Goal: Check status: Check status

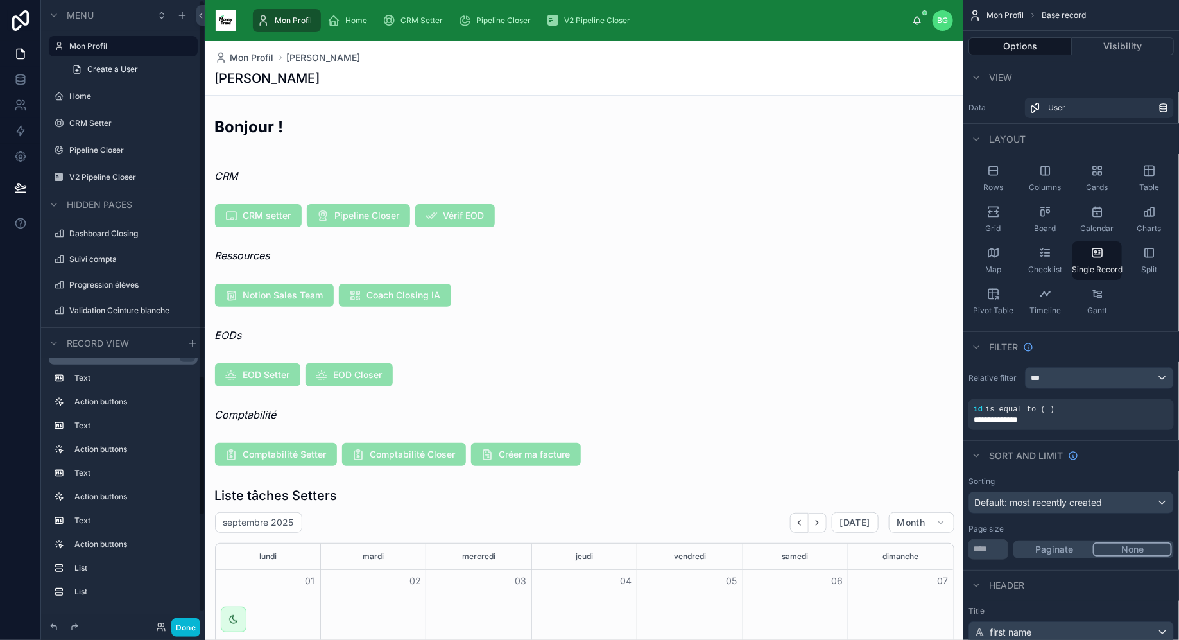
scroll to position [20, 0]
click at [181, 618] on div "Done" at bounding box center [123, 627] width 164 height 26
click at [178, 635] on button "Done" at bounding box center [185, 627] width 29 height 19
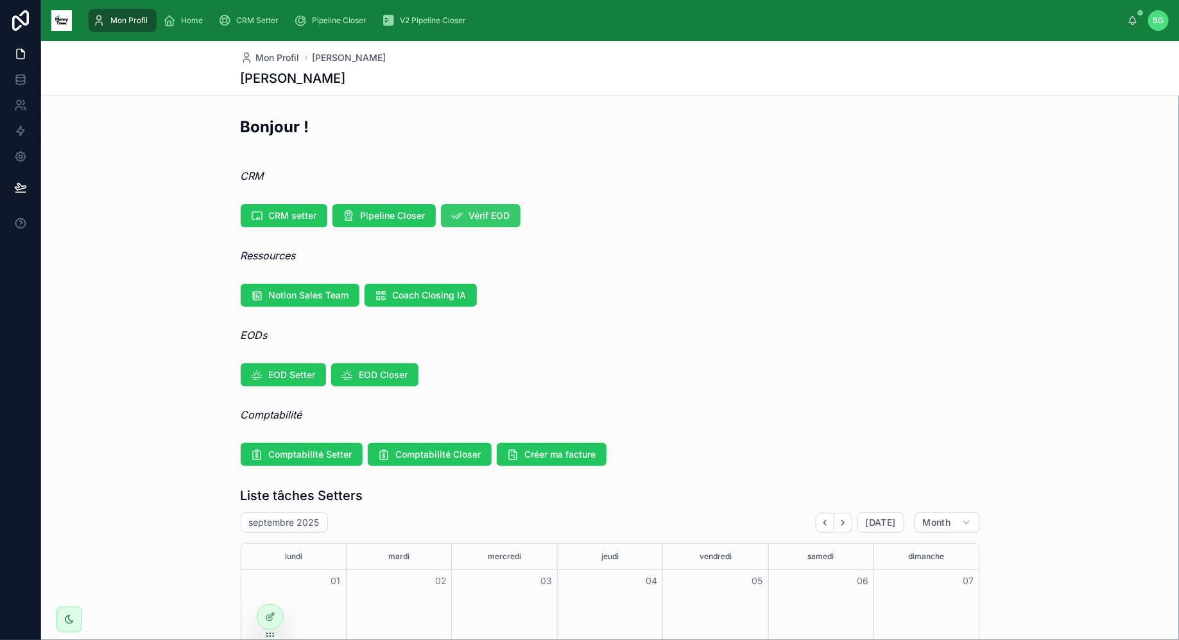
click at [451, 220] on icon at bounding box center [457, 215] width 13 height 13
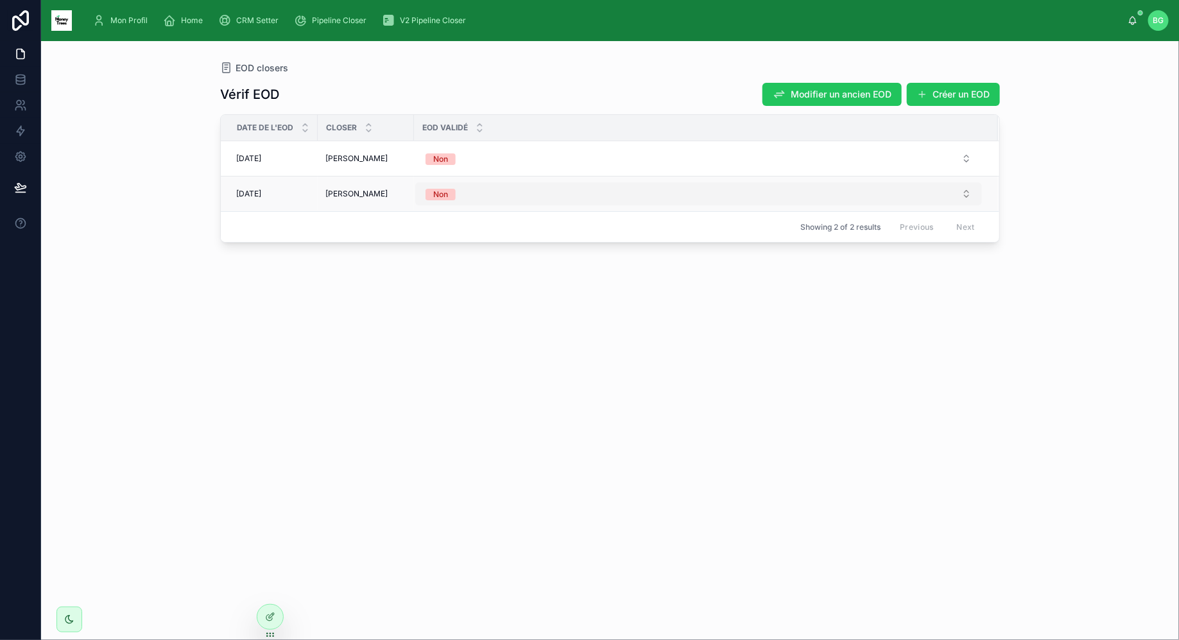
click at [526, 193] on button "Non" at bounding box center [698, 193] width 567 height 23
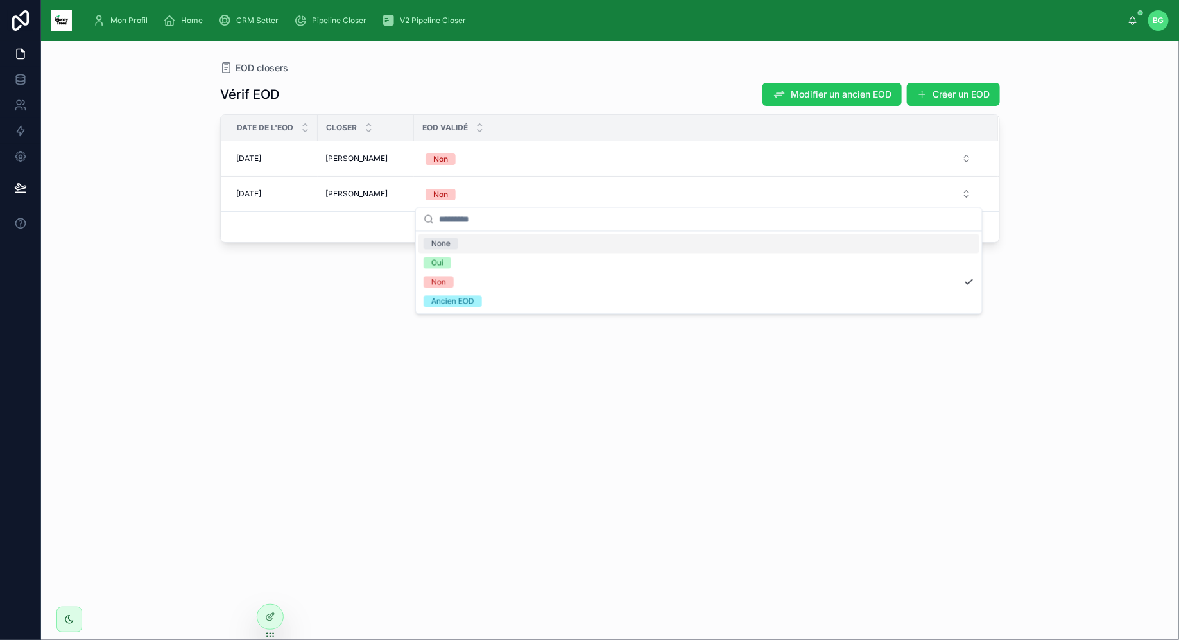
click at [336, 261] on div "Vérif EOD Modifier un ancien EOD Créer un EOD Date de l'EOD Closer EOD validé […" at bounding box center [610, 349] width 780 height 550
click at [343, 184] on td "[PERSON_NAME]" at bounding box center [366, 194] width 96 height 35
click at [250, 183] on td "[DATE] [DATE]" at bounding box center [269, 194] width 97 height 35
click at [253, 194] on span "[DATE]" at bounding box center [248, 194] width 25 height 10
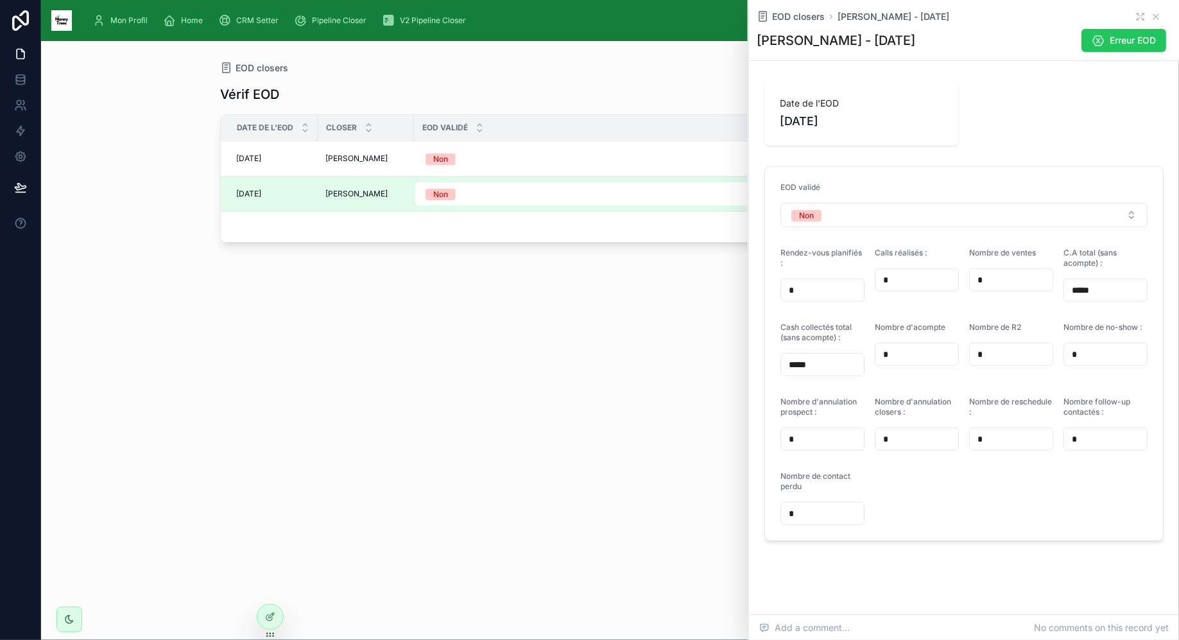
click at [480, 406] on div "Vérif EOD Modifier un ancien EOD Créer un EOD Date de l'EOD Closer EOD validé […" at bounding box center [610, 349] width 780 height 550
click at [287, 157] on div "[DATE] [DATE]" at bounding box center [273, 158] width 74 height 10
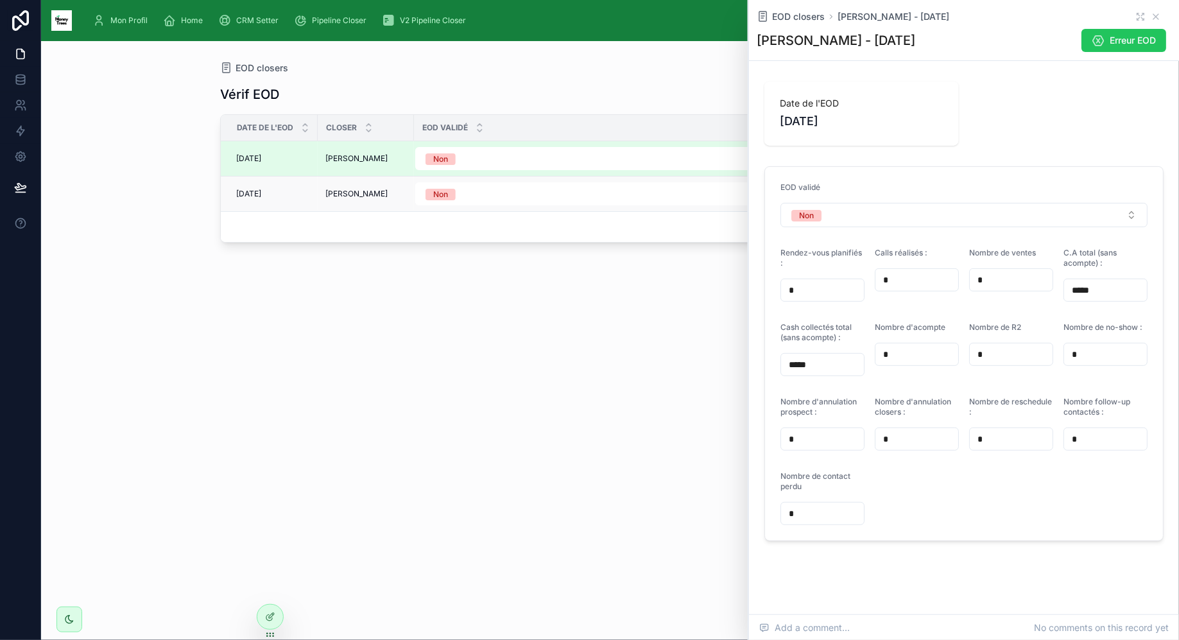
click at [261, 192] on span "[DATE]" at bounding box center [248, 194] width 25 height 10
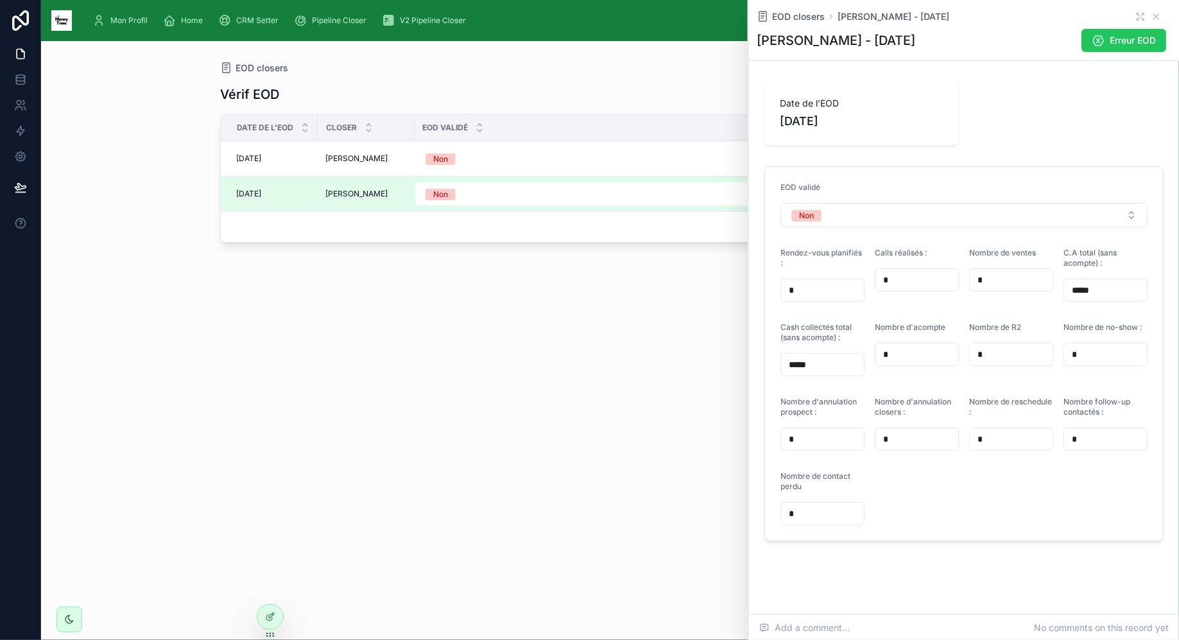
click at [417, 252] on div "Vérif EOD Modifier un ancien EOD Créer un EOD Date de l'EOD Closer EOD validé […" at bounding box center [610, 349] width 780 height 550
